Goal: Task Accomplishment & Management: Manage account settings

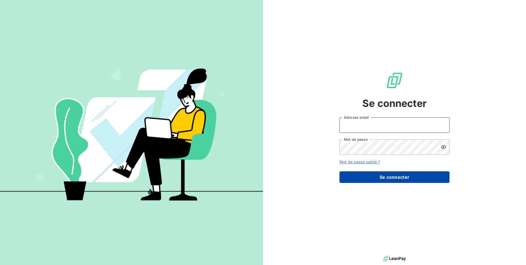
type input "[PERSON_NAME][EMAIL_ADDRESS][DOMAIN_NAME]"
click at [395, 177] on button "Se connecter" at bounding box center [394, 177] width 110 height 12
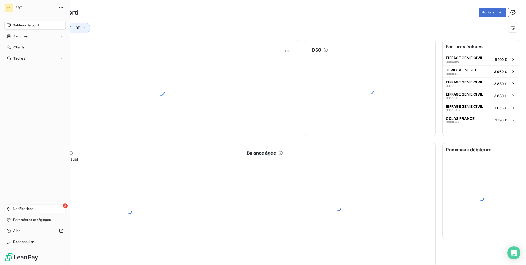
click at [14, 208] on span "Notifications" at bounding box center [23, 208] width 20 height 5
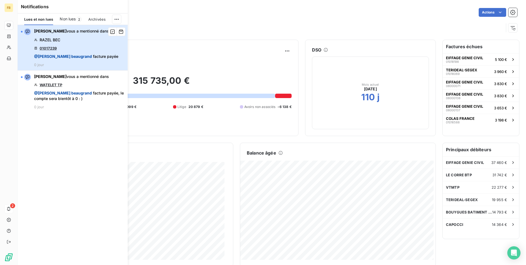
click at [86, 58] on span "@ [PERSON_NAME] facture payée" at bounding box center [76, 57] width 84 height 6
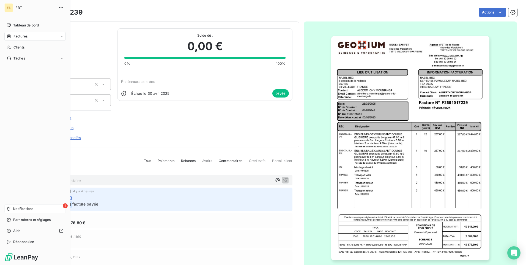
click at [21, 38] on span "Factures" at bounding box center [20, 36] width 14 height 5
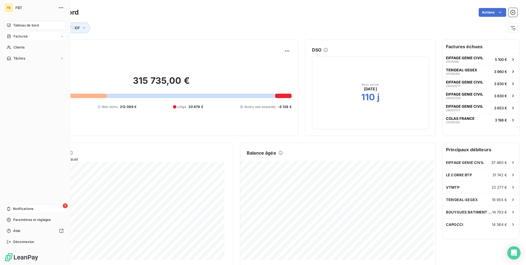
click at [25, 36] on span "Factures" at bounding box center [20, 36] width 14 height 5
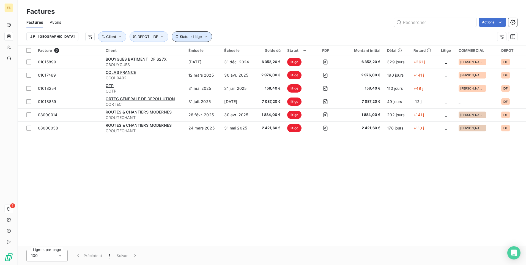
click at [203, 36] on icon "button" at bounding box center [206, 37] width 6 height 6
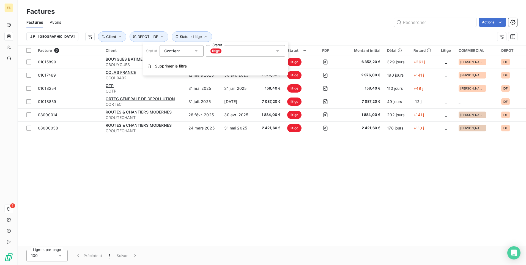
click at [278, 51] on icon at bounding box center [278, 51] width 6 height 6
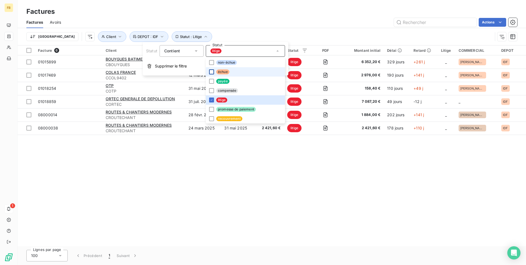
click at [211, 71] on div at bounding box center [211, 71] width 5 height 5
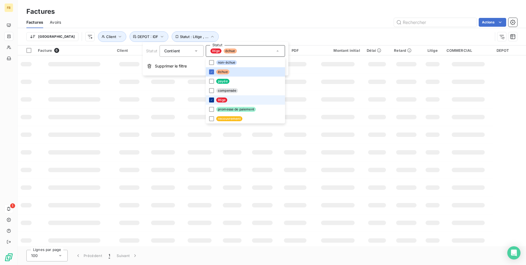
click at [211, 99] on icon at bounding box center [211, 99] width 3 height 3
click at [177, 113] on td at bounding box center [163, 117] width 36 height 18
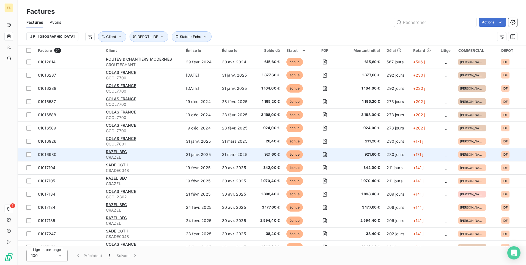
click at [137, 154] on div "RAZEL BEC" at bounding box center [142, 152] width 73 height 6
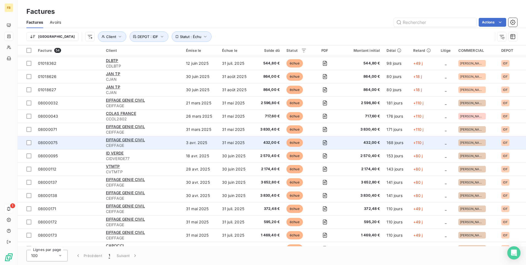
scroll to position [523, 0]
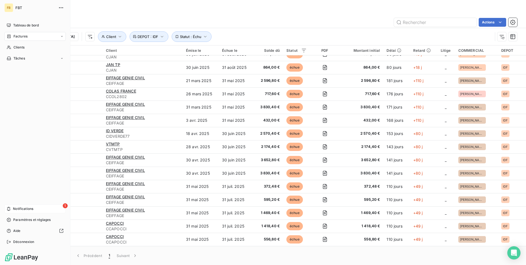
click at [9, 207] on icon at bounding box center [9, 208] width 4 height 4
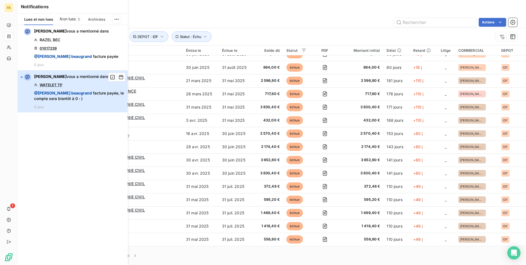
click at [43, 92] on span "@ [PERSON_NAME]" at bounding box center [63, 93] width 58 height 5
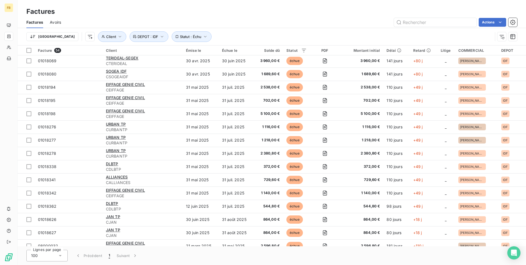
scroll to position [523, 0]
